Goal: Task Accomplishment & Management: Use online tool/utility

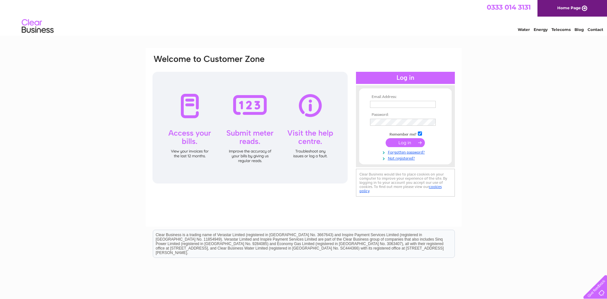
type input "annallenheads@gmail.com"
click at [400, 141] on input "submit" at bounding box center [405, 142] width 39 height 9
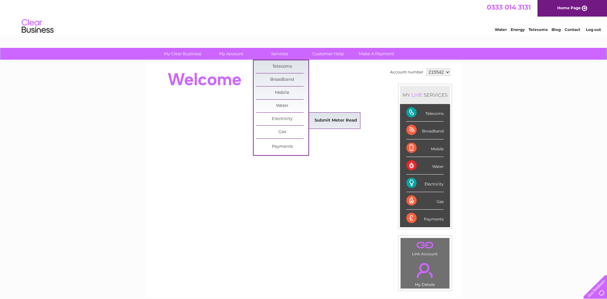
click at [331, 119] on link "Submit Meter Read" at bounding box center [336, 120] width 53 height 13
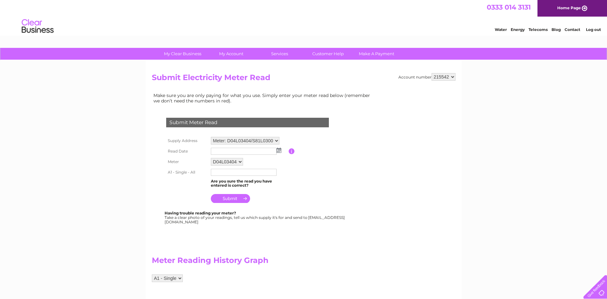
click at [279, 151] on img at bounding box center [279, 150] width 5 height 5
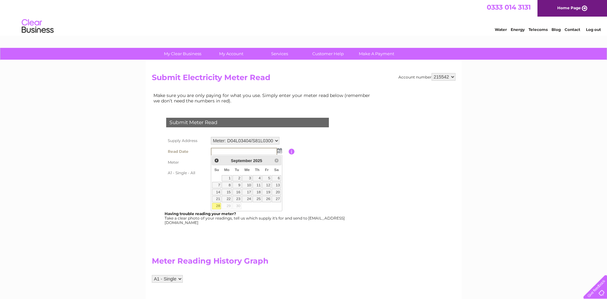
click at [217, 206] on link "28" at bounding box center [216, 206] width 9 height 6
type input "2025/09/28"
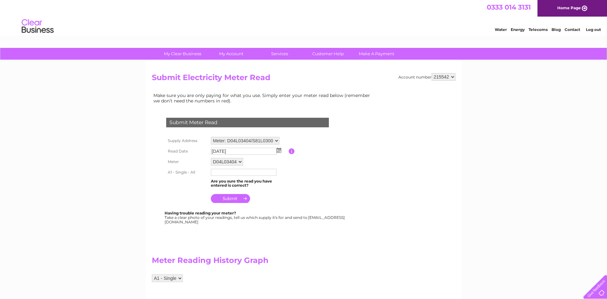
click at [240, 173] on input "text" at bounding box center [244, 172] width 66 height 7
type input "53475"
click at [239, 198] on input "submit" at bounding box center [230, 198] width 39 height 9
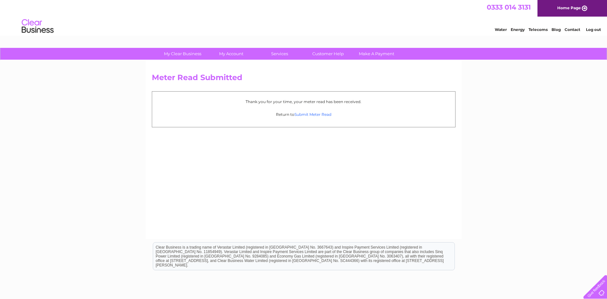
click at [319, 114] on link "Submit Meter Read" at bounding box center [313, 114] width 37 height 5
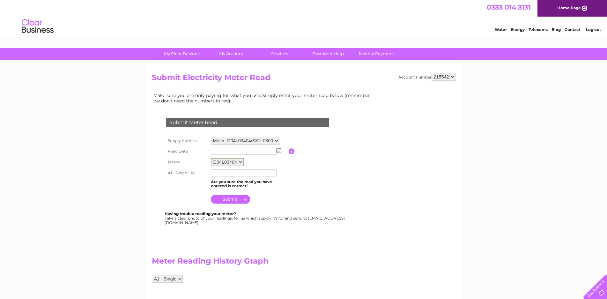
click at [241, 162] on select "D04L03404 S81L03005" at bounding box center [227, 162] width 33 height 8
select select "170438"
click at [211, 158] on select "D04L03404 S81L03005" at bounding box center [227, 162] width 33 height 8
click at [277, 150] on img at bounding box center [279, 150] width 5 height 5
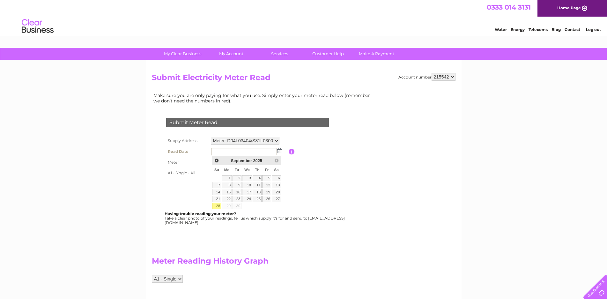
drag, startPoint x: 217, startPoint y: 204, endPoint x: 217, endPoint y: 201, distance: 3.3
click at [216, 204] on link "28" at bounding box center [216, 206] width 9 height 6
type input "[DATE]"
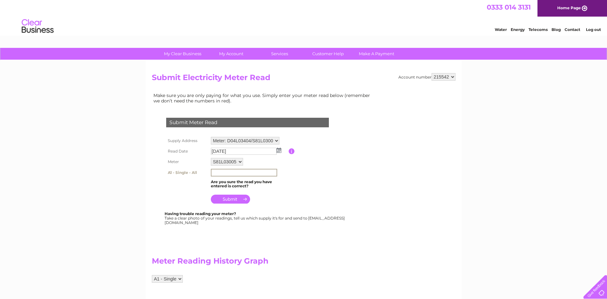
click at [234, 173] on input "text" at bounding box center [244, 173] width 66 height 8
type input "06294"
click at [230, 196] on input "submit" at bounding box center [230, 198] width 39 height 9
